Goal: Transaction & Acquisition: Download file/media

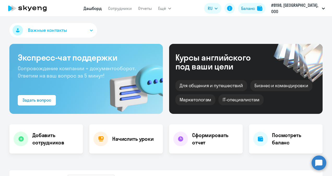
click at [95, 9] on link "Дашборд" at bounding box center [93, 8] width 18 height 5
click at [120, 8] on link "Сотрудники" at bounding box center [120, 8] width 24 height 5
select select "30"
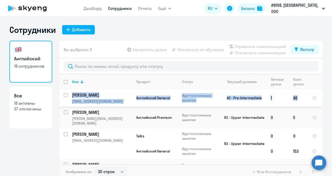
drag, startPoint x: 302, startPoint y: 74, endPoint x: 313, endPoint y: 107, distance: 34.3
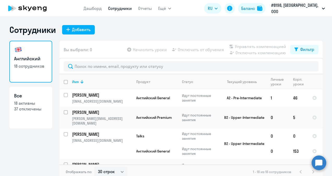
click at [206, 29] on div "Сотрудники Добавить" at bounding box center [165, 30] width 313 height 10
click at [151, 8] on link "Отчеты" at bounding box center [145, 8] width 14 height 5
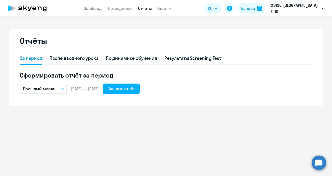
click at [62, 89] on icon "button" at bounding box center [62, 88] width 3 height 1
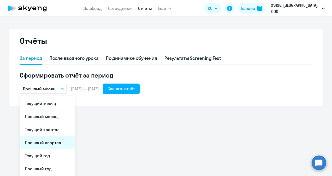
click at [53, 138] on li "Прошлый квартал" at bounding box center [47, 142] width 55 height 13
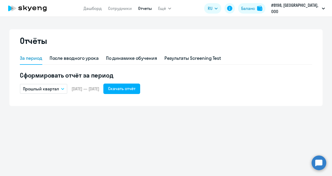
click at [63, 87] on button "Прошлый квартал" at bounding box center [44, 89] width 48 height 10
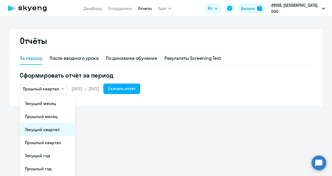
click at [50, 129] on li "Текущий квартал" at bounding box center [47, 129] width 55 height 13
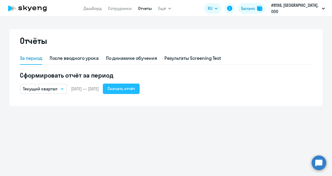
click at [135, 88] on div "Скачать отчёт" at bounding box center [121, 88] width 27 height 6
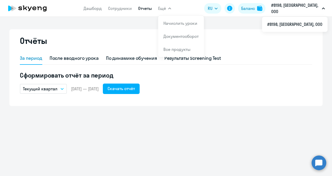
click at [63, 33] on div "Отчёты За период После вводного урока По динамике обучения Результаты Screening…" at bounding box center [165, 67] width 313 height 77
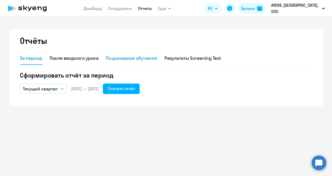
click at [118, 56] on div "По динамике обучения" at bounding box center [131, 58] width 51 height 7
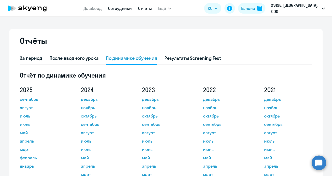
click at [118, 7] on link "Сотрудники" at bounding box center [120, 8] width 24 height 5
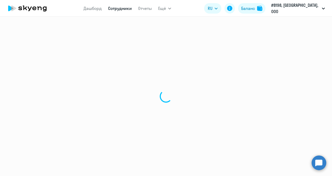
select select "30"
